Goal: Information Seeking & Learning: Compare options

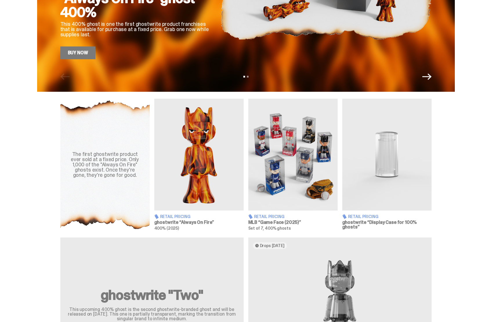
scroll to position [118, 0]
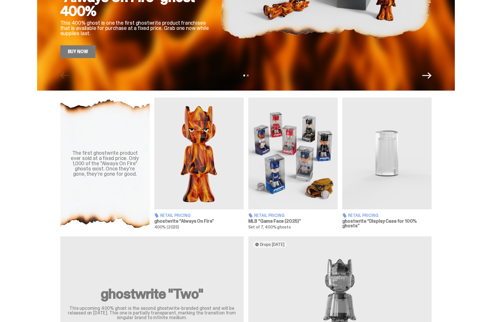
click at [303, 158] on img at bounding box center [293, 154] width 89 height 112
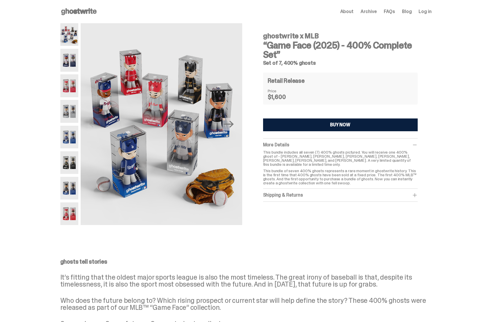
click at [71, 59] on img at bounding box center [69, 60] width 18 height 23
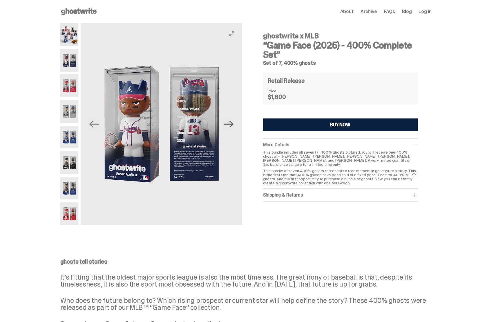
click at [234, 123] on icon "Next" at bounding box center [229, 124] width 10 height 7
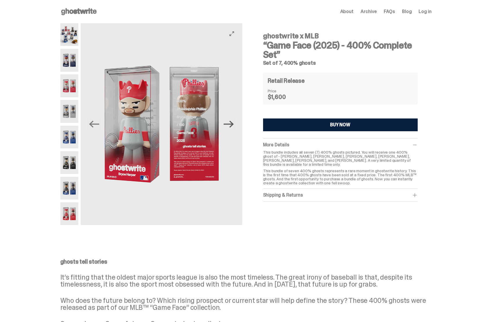
click at [234, 123] on icon "Next" at bounding box center [229, 124] width 10 height 7
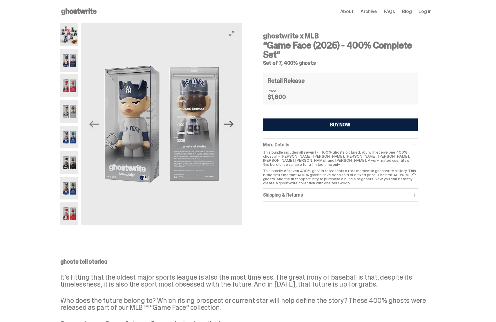
click at [234, 123] on icon "Next" at bounding box center [229, 124] width 10 height 7
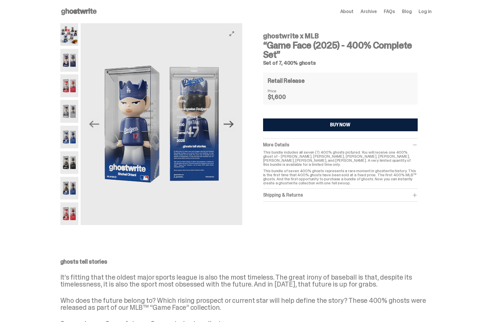
click at [234, 123] on icon "Next" at bounding box center [229, 124] width 10 height 7
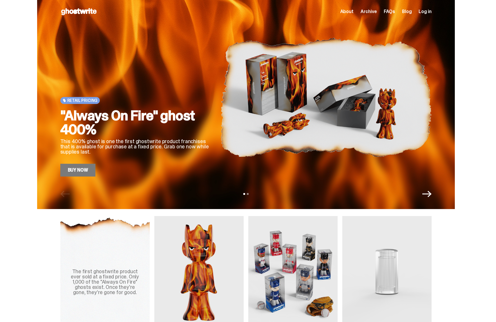
scroll to position [118, 0]
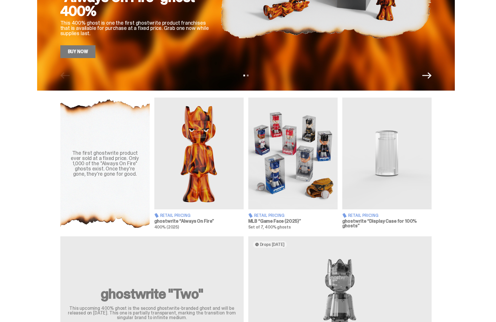
click at [194, 165] on img at bounding box center [198, 154] width 89 height 112
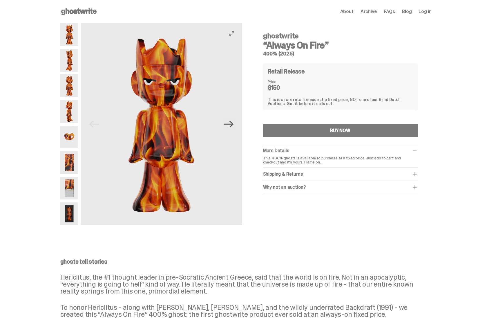
click at [233, 125] on icon "Next" at bounding box center [229, 124] width 10 height 10
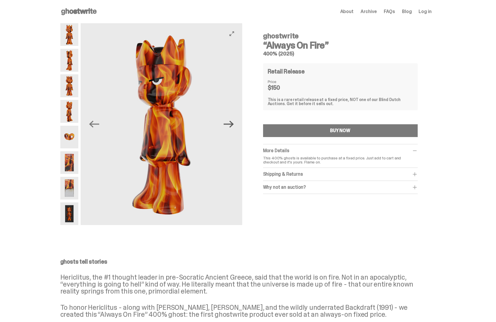
click at [233, 125] on icon "Next" at bounding box center [229, 124] width 10 height 10
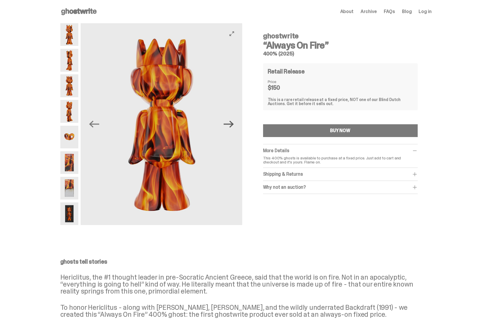
click at [233, 125] on icon "Next" at bounding box center [229, 124] width 10 height 10
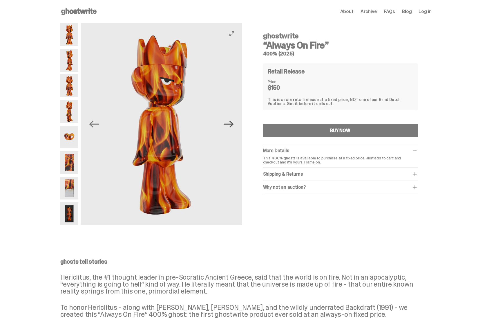
click at [233, 125] on icon "Next" at bounding box center [229, 124] width 10 height 10
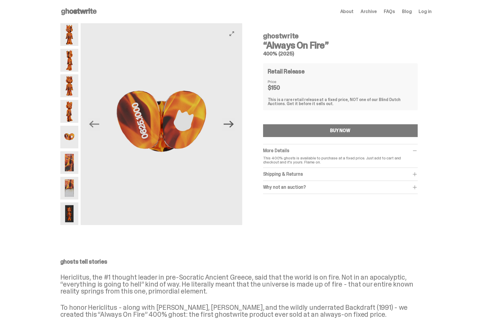
click at [233, 125] on icon "Next" at bounding box center [229, 124] width 10 height 10
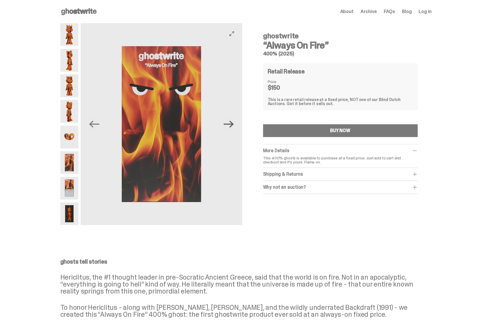
click at [233, 125] on icon "Next" at bounding box center [229, 124] width 10 height 10
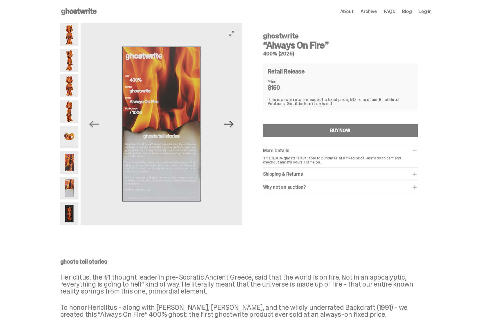
click at [233, 125] on icon "Next" at bounding box center [229, 124] width 10 height 10
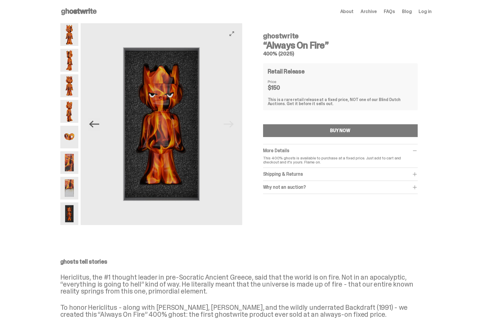
click at [97, 126] on icon "Previous" at bounding box center [94, 124] width 10 height 10
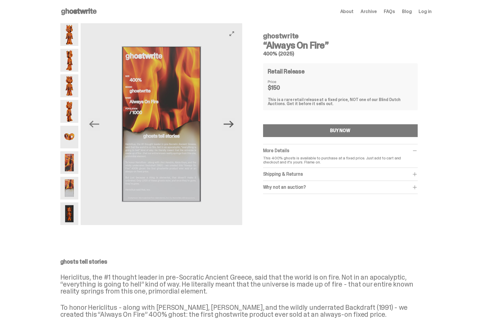
click at [229, 126] on icon "Next" at bounding box center [229, 124] width 10 height 10
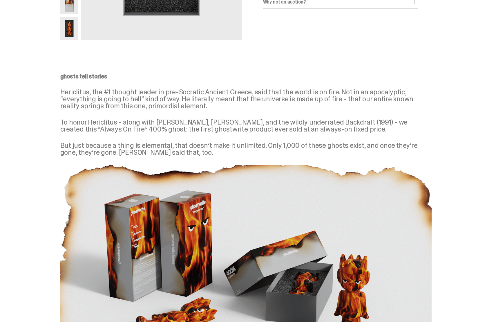
scroll to position [186, 0]
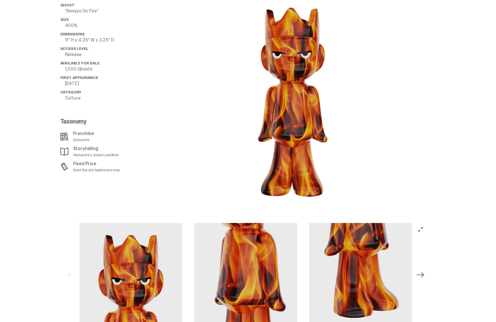
scroll to position [609, 0]
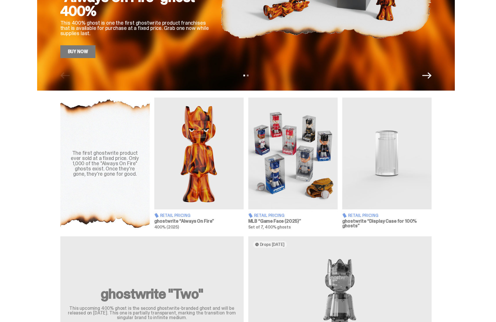
click at [381, 213] on div "Retail Pricing" at bounding box center [387, 215] width 89 height 5
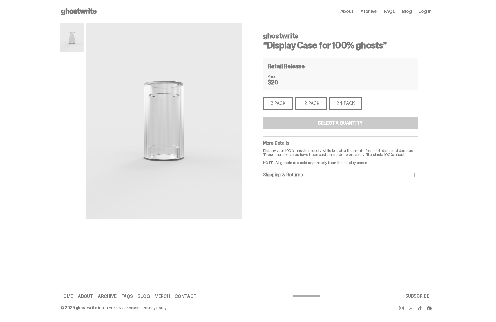
click at [351, 105] on div "24 PACK" at bounding box center [345, 103] width 33 height 13
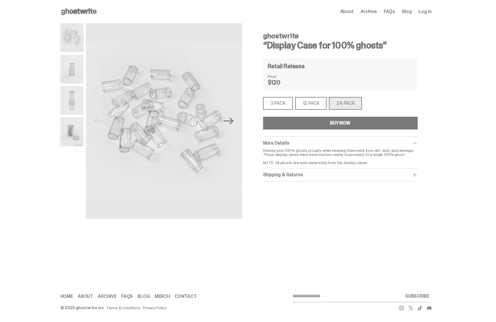
click at [318, 101] on div "12 PACK" at bounding box center [312, 103] width 32 height 13
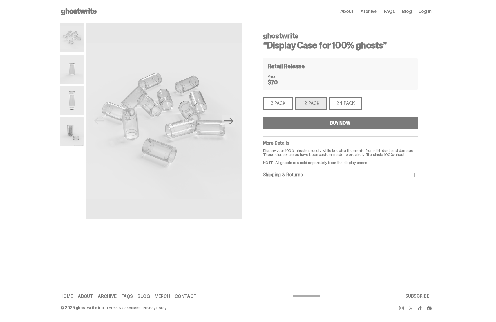
click at [339, 103] on div "24 PACK" at bounding box center [345, 103] width 33 height 13
